Goal: Task Accomplishment & Management: Complete application form

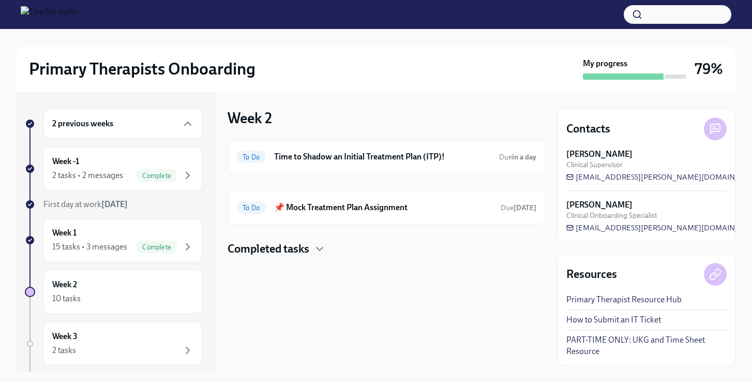
scroll to position [86, 0]
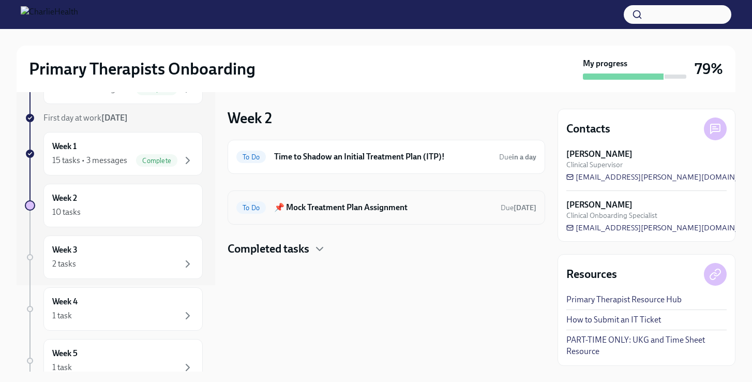
click at [338, 203] on h6 "📌 Mock Treatment Plan Assignment" at bounding box center [383, 207] width 218 height 11
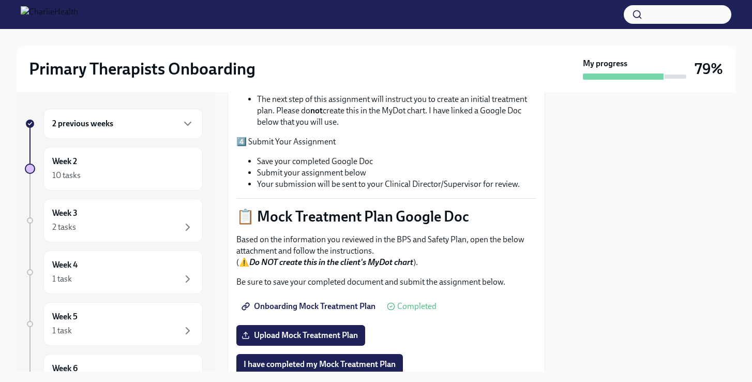
scroll to position [375, 0]
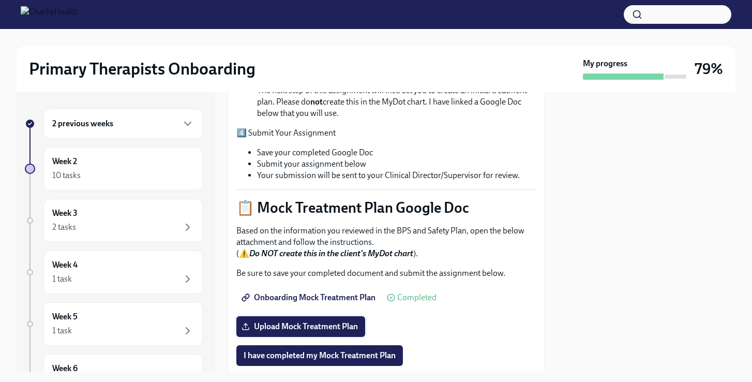
click at [353, 321] on span "Upload Mock Treatment Plan" at bounding box center [301, 326] width 114 height 10
click at [0, 0] on input "Upload Mock Treatment Plan" at bounding box center [0, 0] width 0 height 0
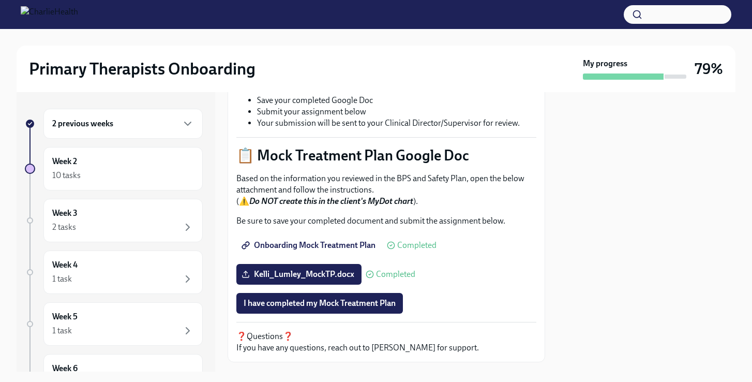
scroll to position [429, 0]
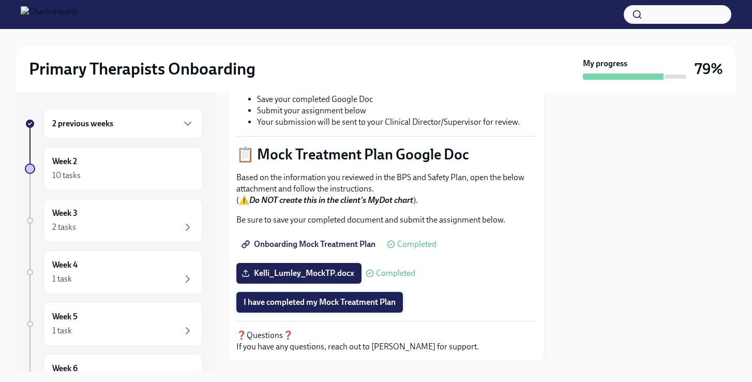
click at [372, 292] on button "I have completed my Mock Treatment Plan" at bounding box center [319, 302] width 166 height 21
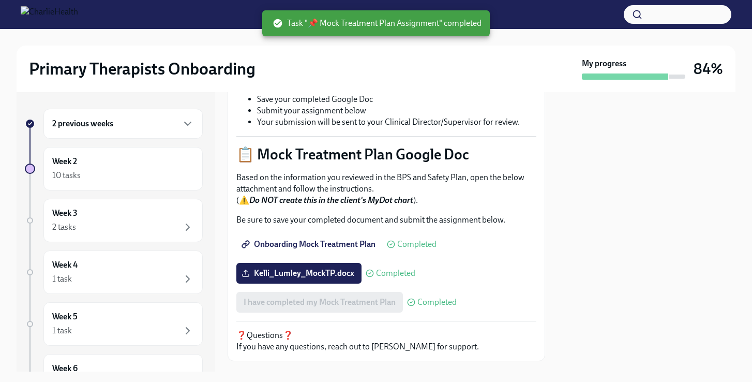
click at [164, 124] on div "2 previous weeks" at bounding box center [123, 123] width 142 height 12
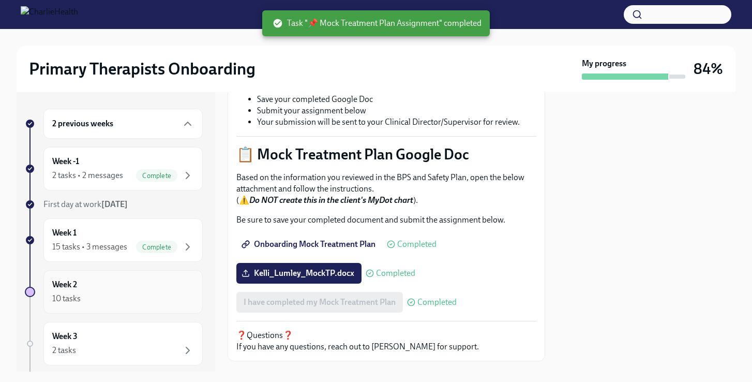
click at [153, 286] on div "Week 2 10 tasks" at bounding box center [123, 292] width 142 height 26
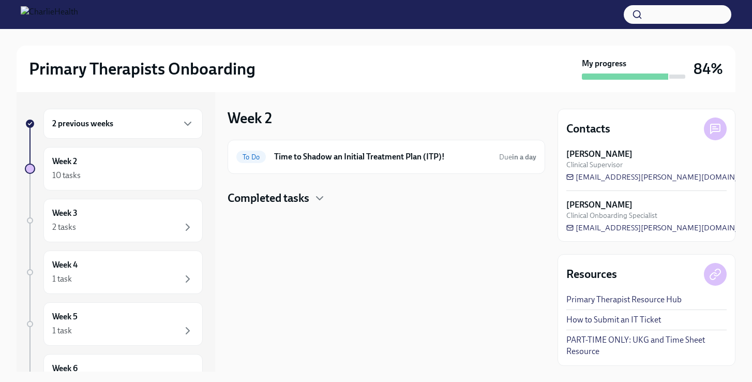
click at [296, 200] on h4 "Completed tasks" at bounding box center [268, 198] width 82 height 16
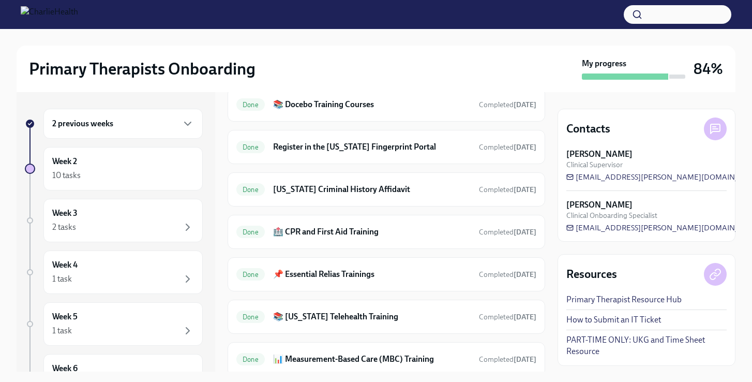
scroll to position [249, 0]
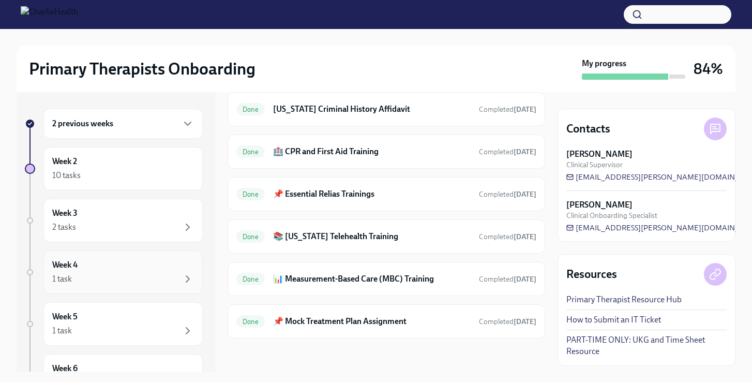
click at [139, 273] on div "1 task" at bounding box center [123, 278] width 142 height 12
